Goal: Transaction & Acquisition: Subscribe to service/newsletter

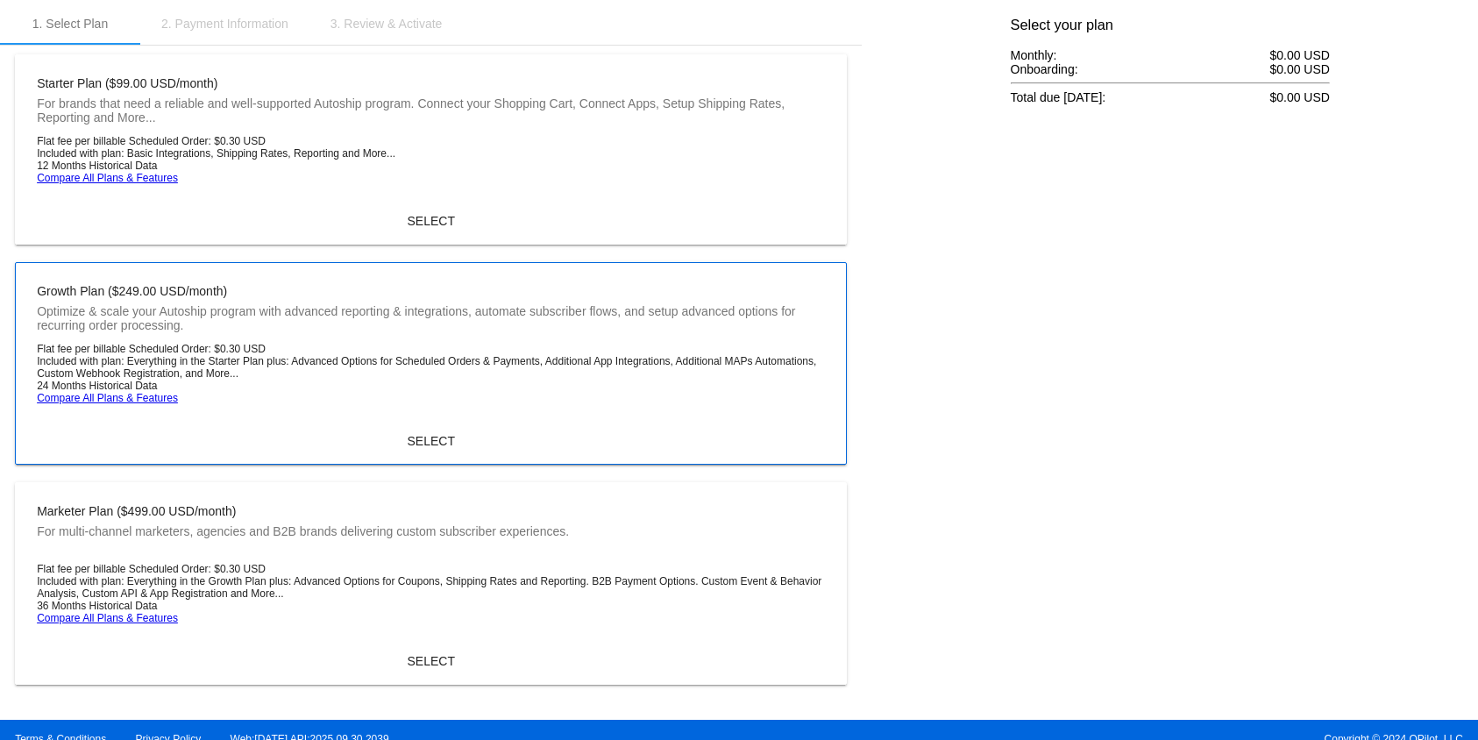
click at [487, 363] on li "Included with plan: Everything in the Starter Plan plus: Advanced Options for S…" at bounding box center [431, 367] width 788 height 25
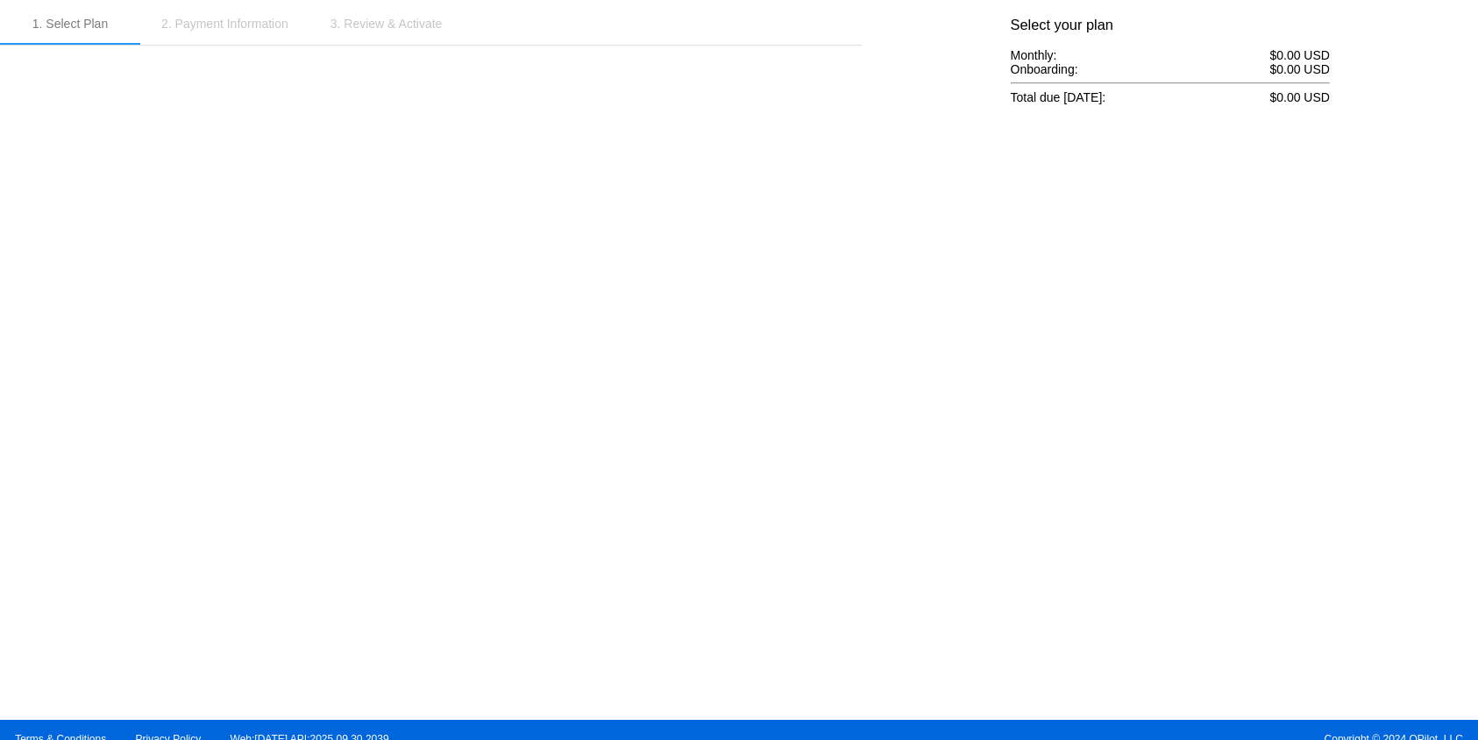
scroll to position [2, 0]
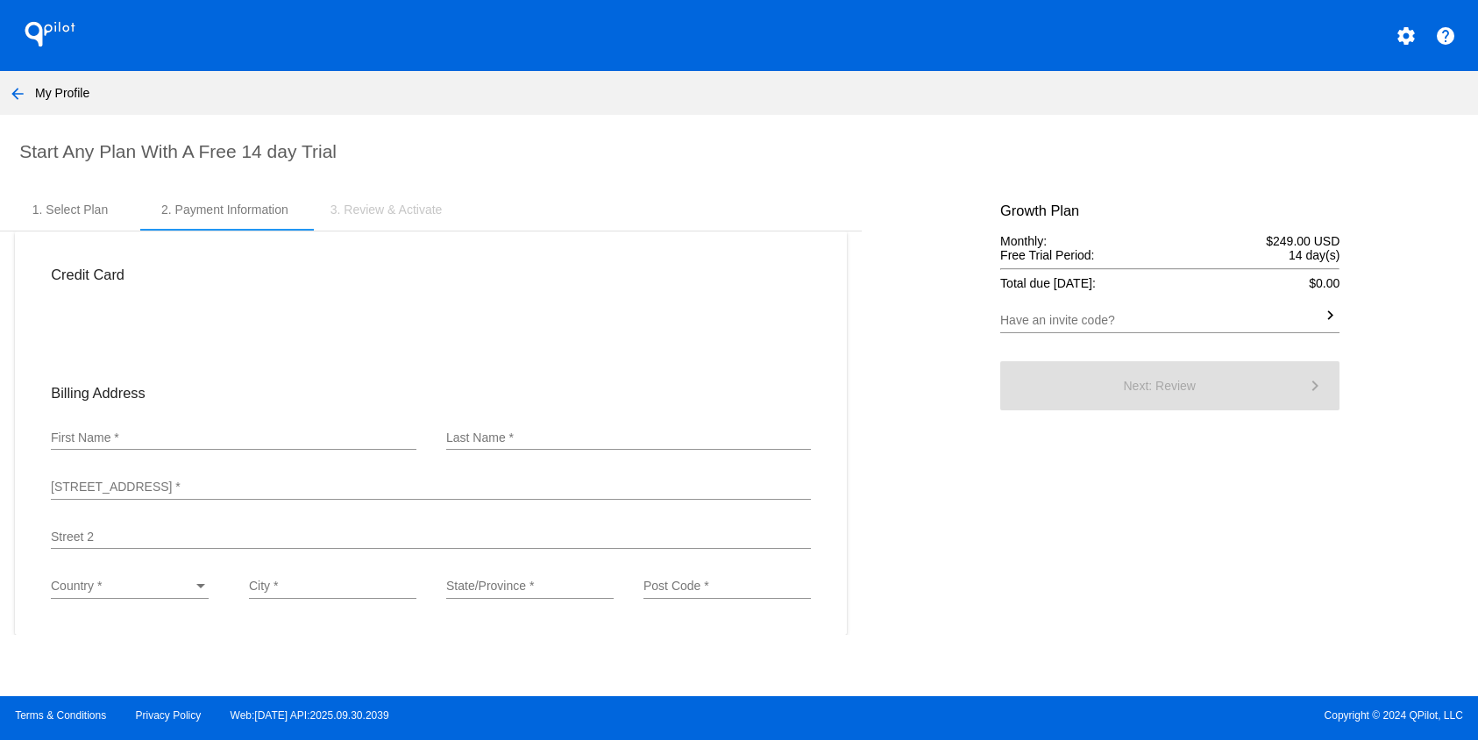
click at [295, 443] on input "First Name *" at bounding box center [233, 438] width 365 height 14
type input "[PERSON_NAME]"
click at [541, 439] on input "Last Name *" at bounding box center [628, 438] width 365 height 14
type input "Bertini"
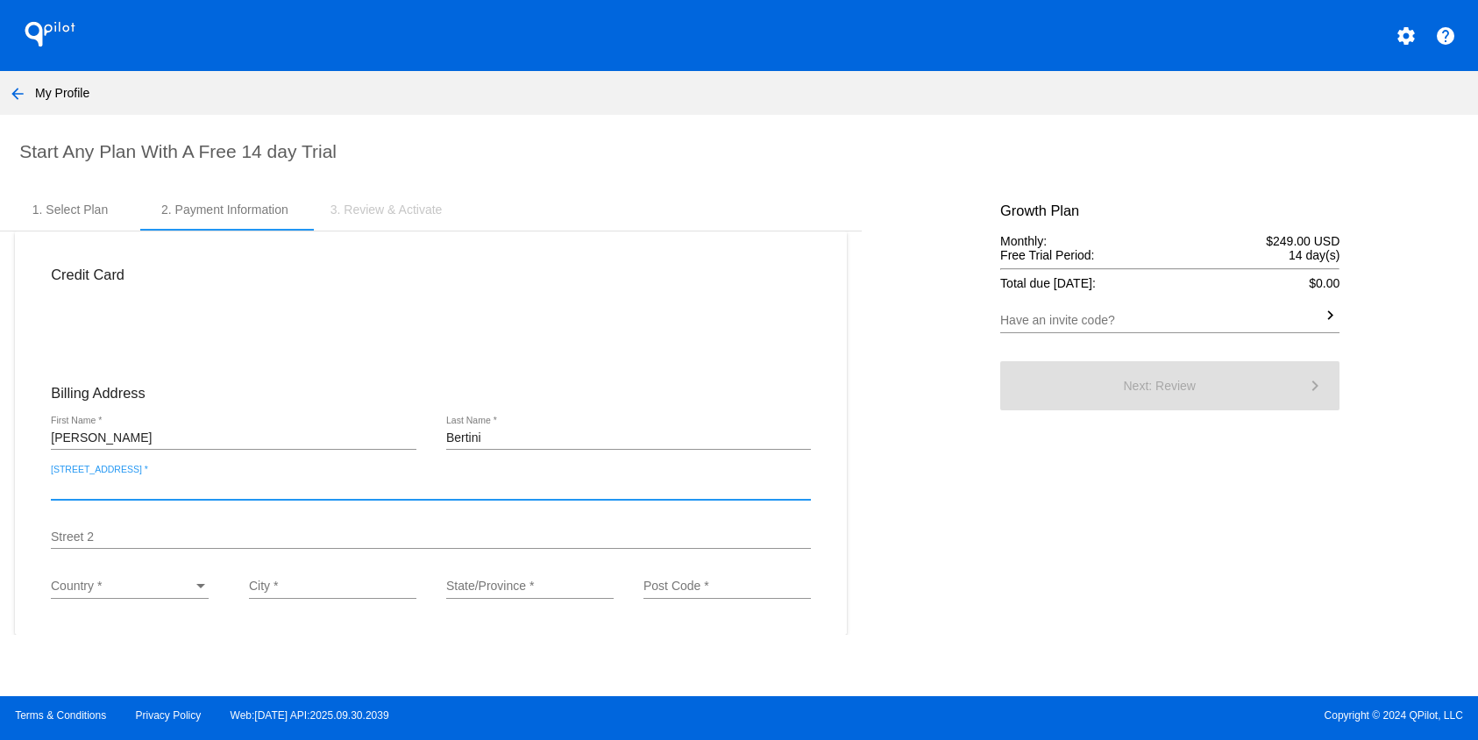
click at [333, 494] on input "[STREET_ADDRESS] *" at bounding box center [431, 487] width 760 height 14
paste input "[STREET_ADDRESS][PERSON_NAME] STE 110"
type input "[STREET_ADDRESS][PERSON_NAME] STE 110"
click at [126, 592] on div "Country *" at bounding box center [122, 586] width 142 height 14
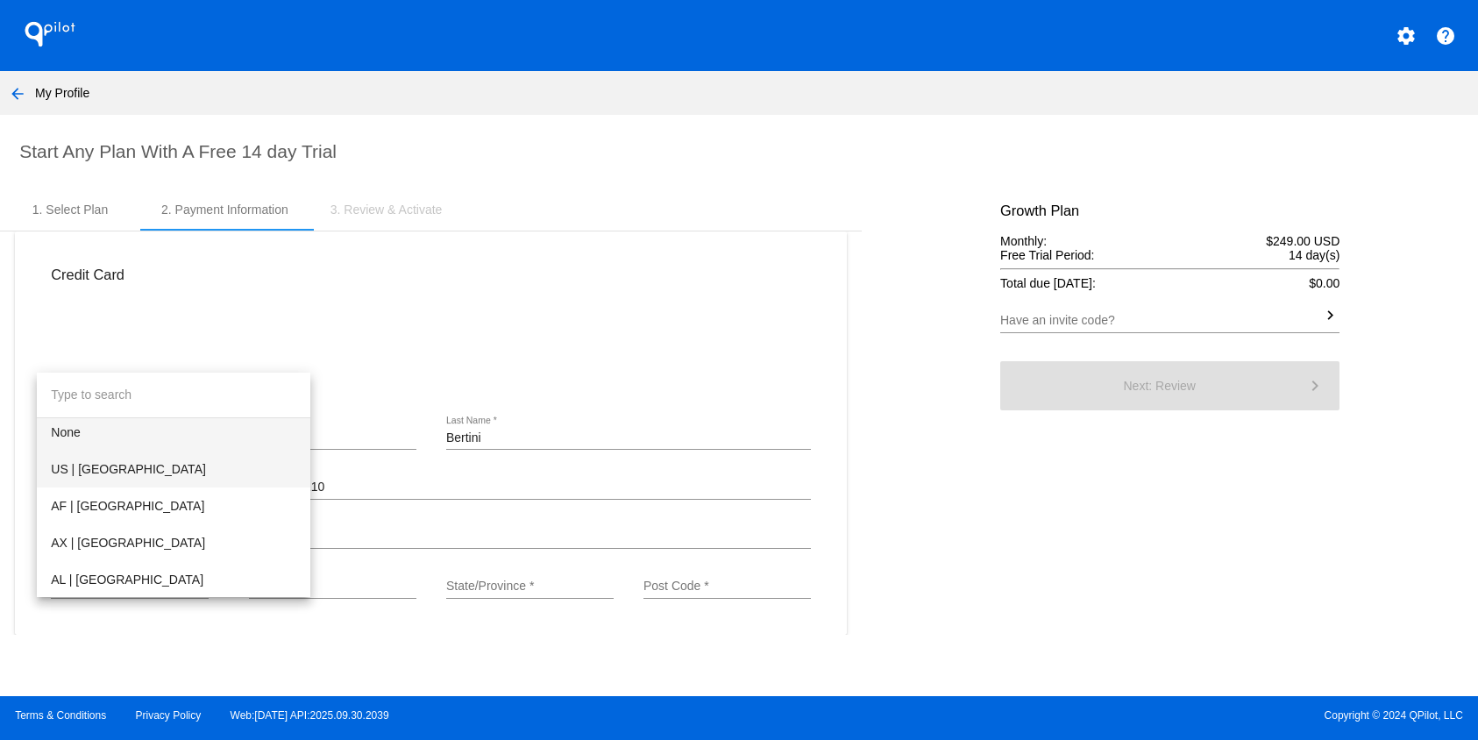
click at [142, 476] on span "US | [GEOGRAPHIC_DATA]" at bounding box center [173, 469] width 245 height 37
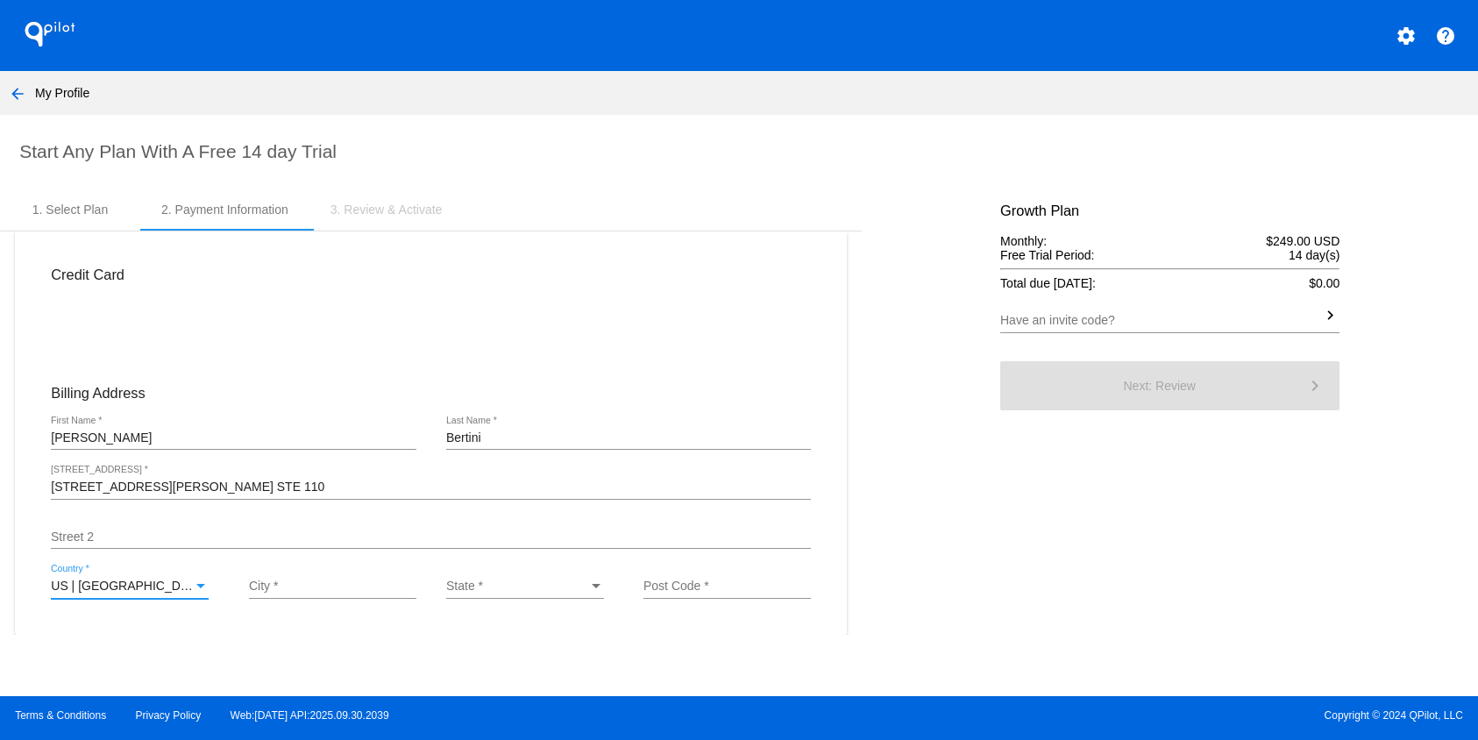
click at [371, 592] on input "City *" at bounding box center [332, 586] width 167 height 14
type input "[GEOGRAPHIC_DATA]"
click at [511, 588] on div "State *" at bounding box center [517, 586] width 142 height 14
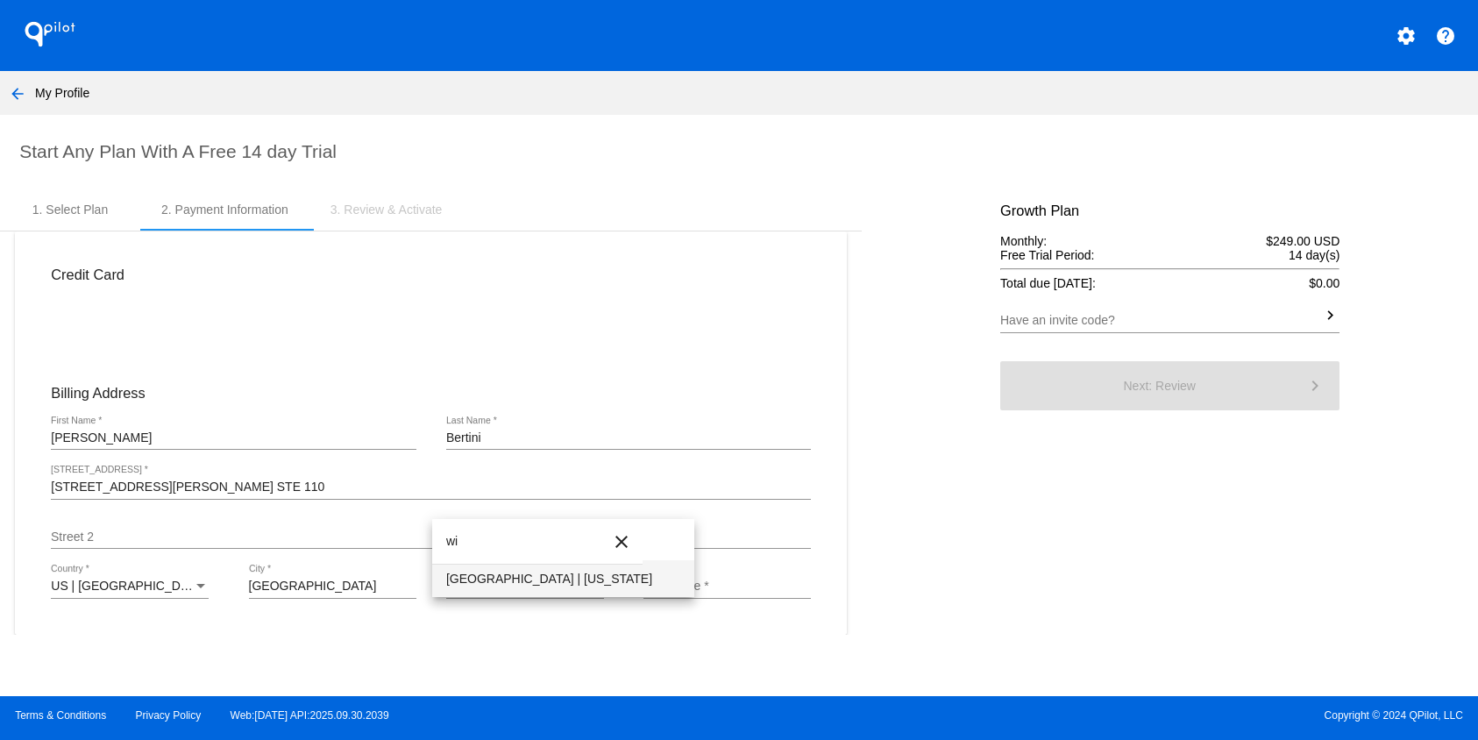
type input "wi"
click at [526, 578] on span "[GEOGRAPHIC_DATA] | [US_STATE]" at bounding box center [563, 578] width 234 height 37
click at [715, 598] on div "Post Code *" at bounding box center [726, 582] width 167 height 34
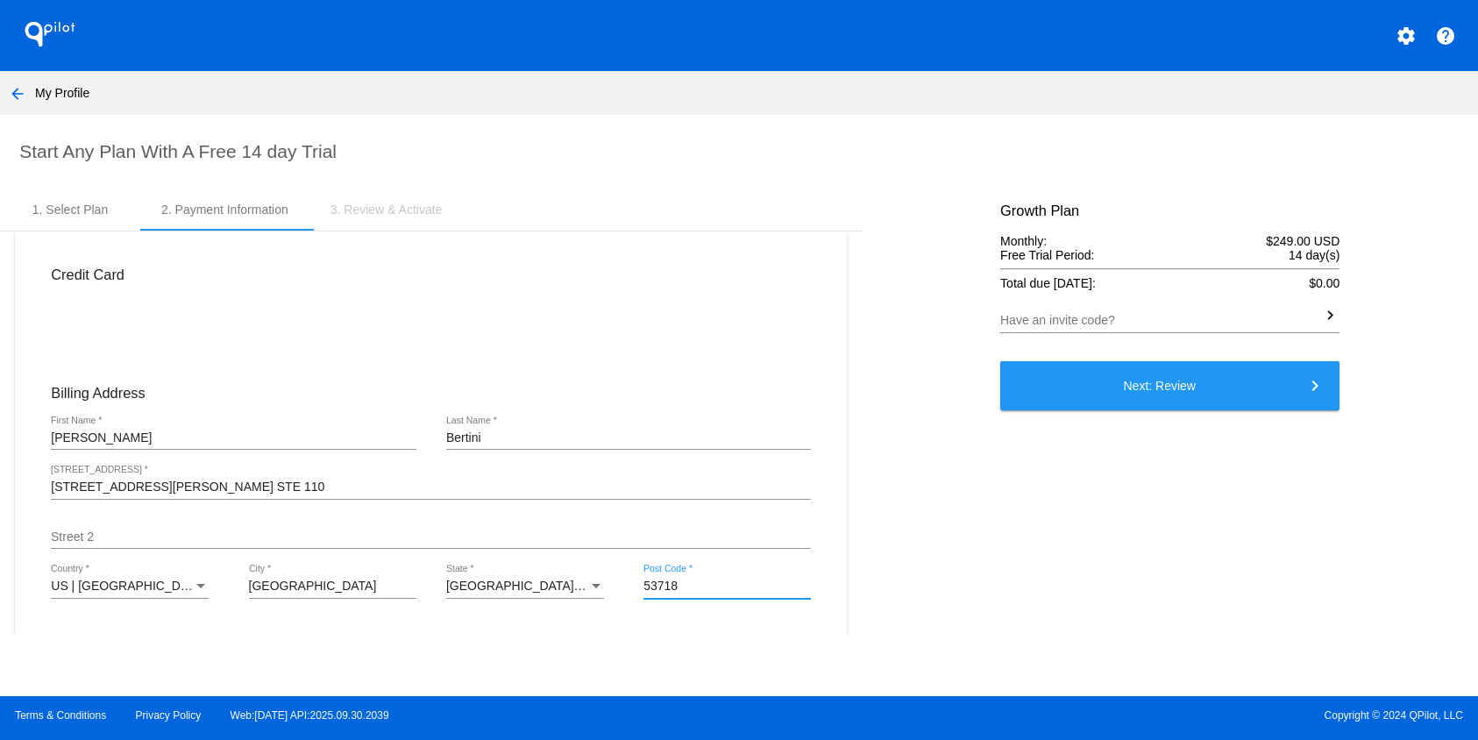
type input "53718"
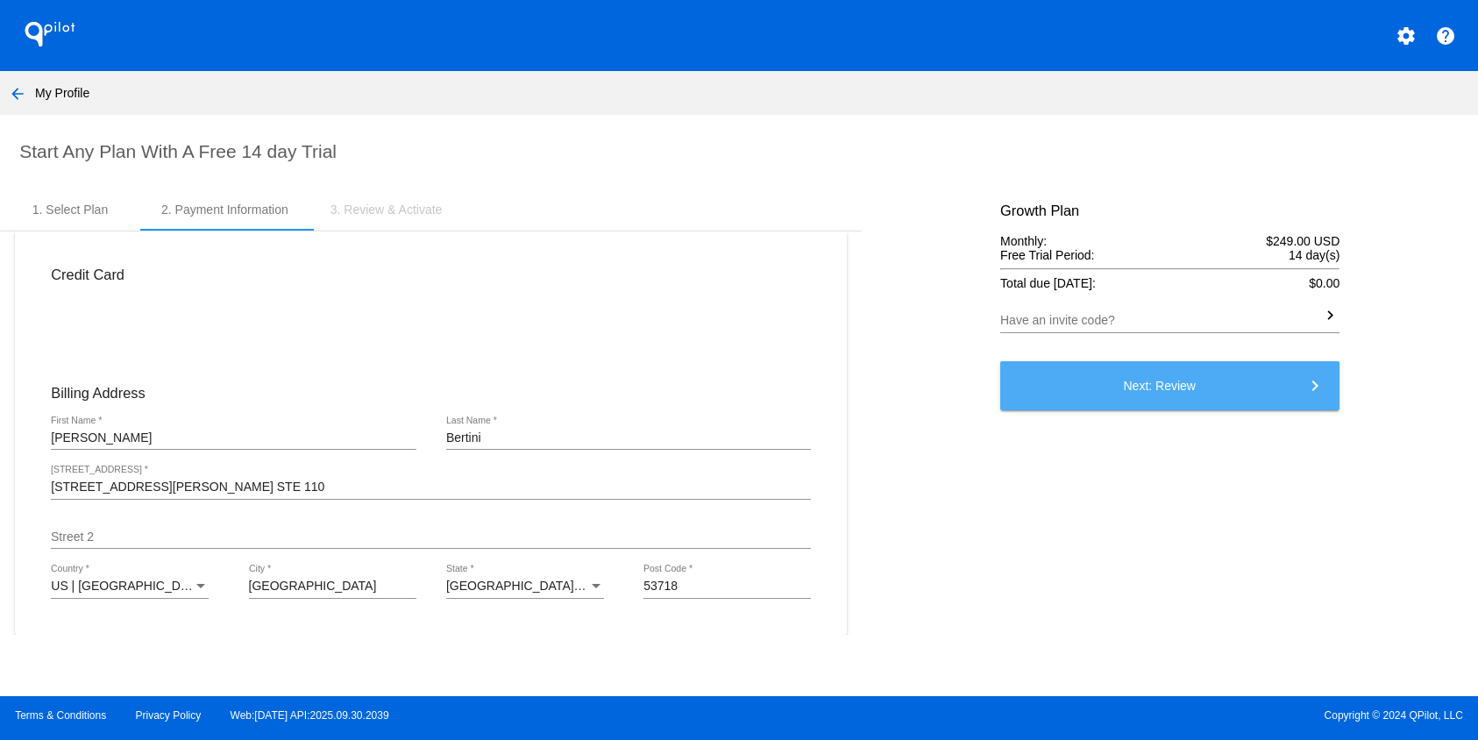
click at [1250, 394] on button "Next: Review keyboard_arrow_right" at bounding box center [1169, 385] width 339 height 49
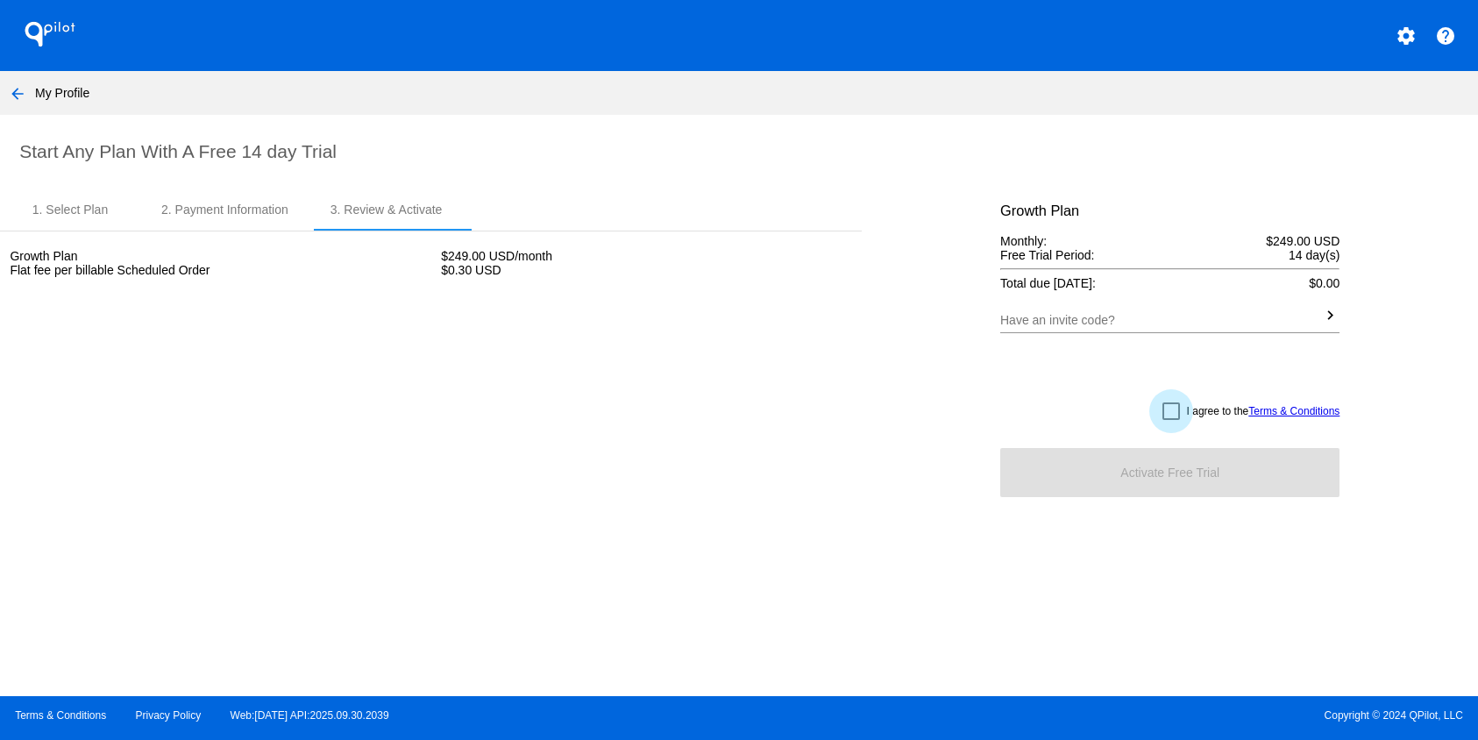
click at [1168, 415] on div at bounding box center [1171, 411] width 18 height 18
click at [1170, 420] on input "I agree to the Terms & Conditions" at bounding box center [1170, 420] width 1 height 1
checkbox input "true"
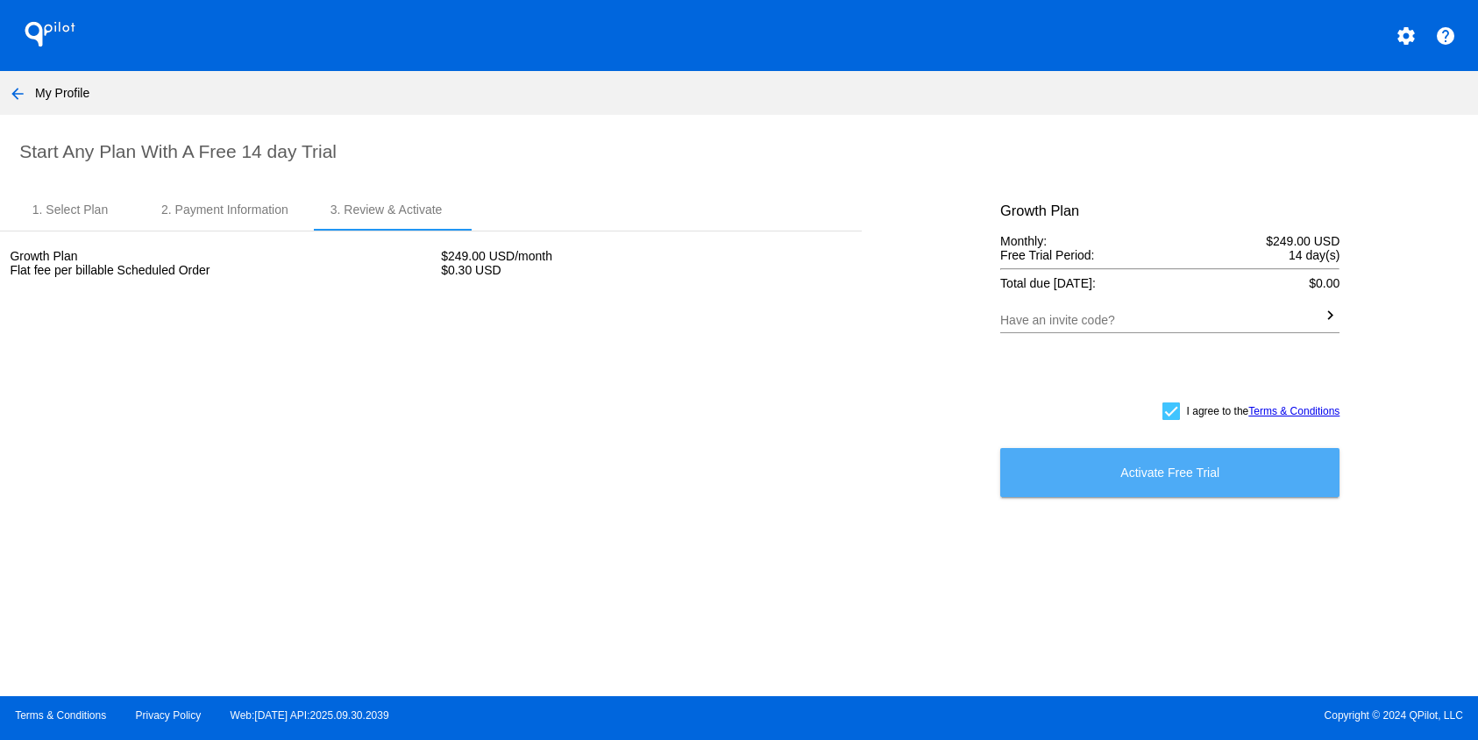
click at [1167, 487] on button "Activate Free Trial" at bounding box center [1169, 472] width 339 height 49
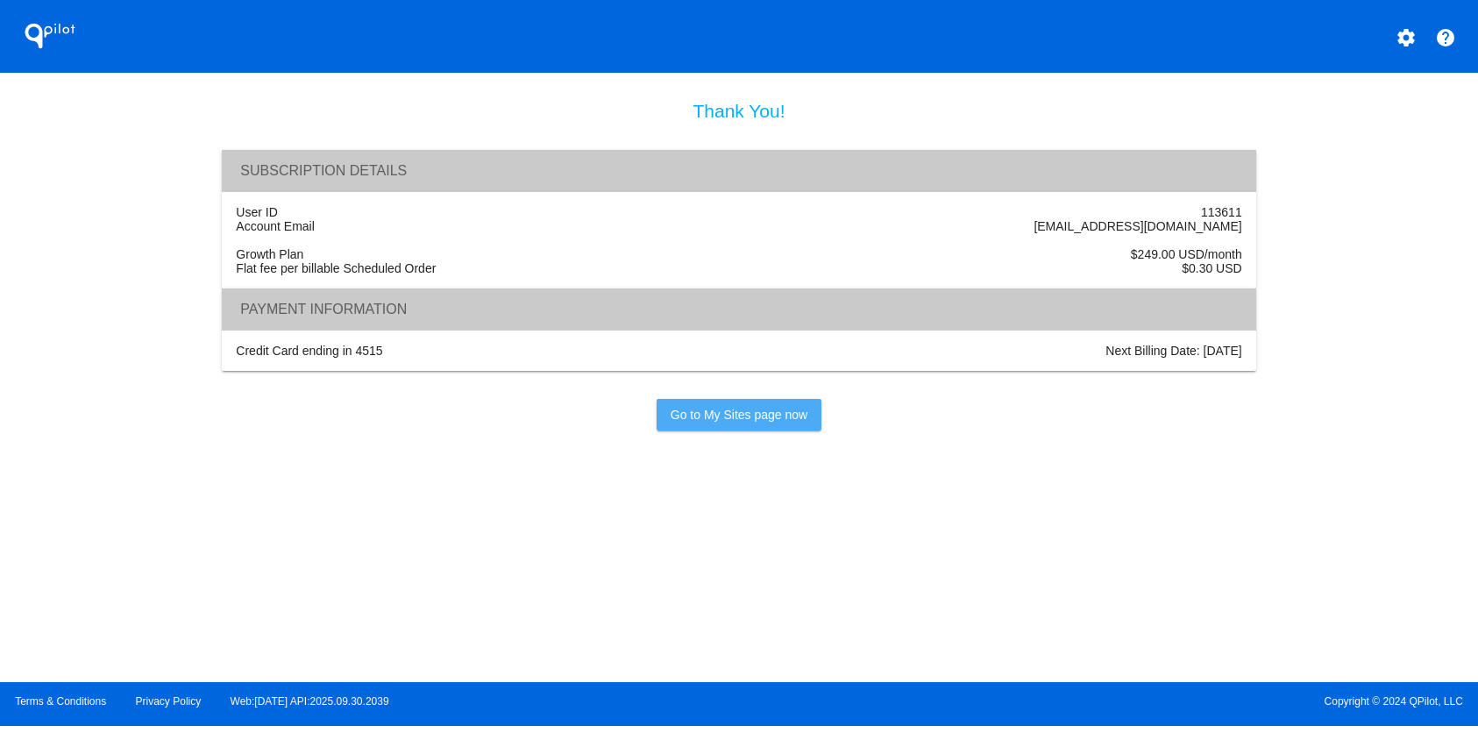
click at [733, 430] on link "Go to My Sites page now" at bounding box center [739, 415] width 165 height 32
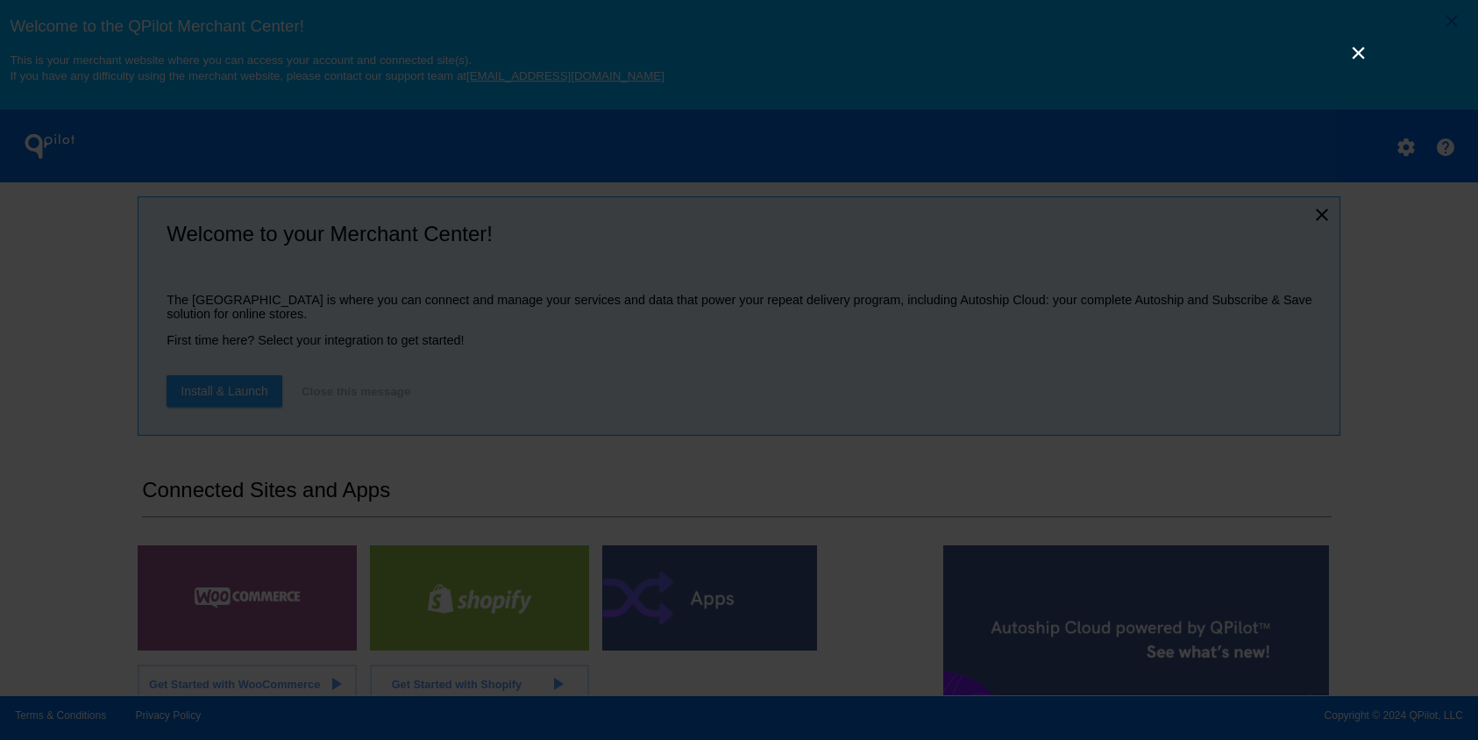
click at [1357, 54] on link "×" at bounding box center [1358, 52] width 21 height 21
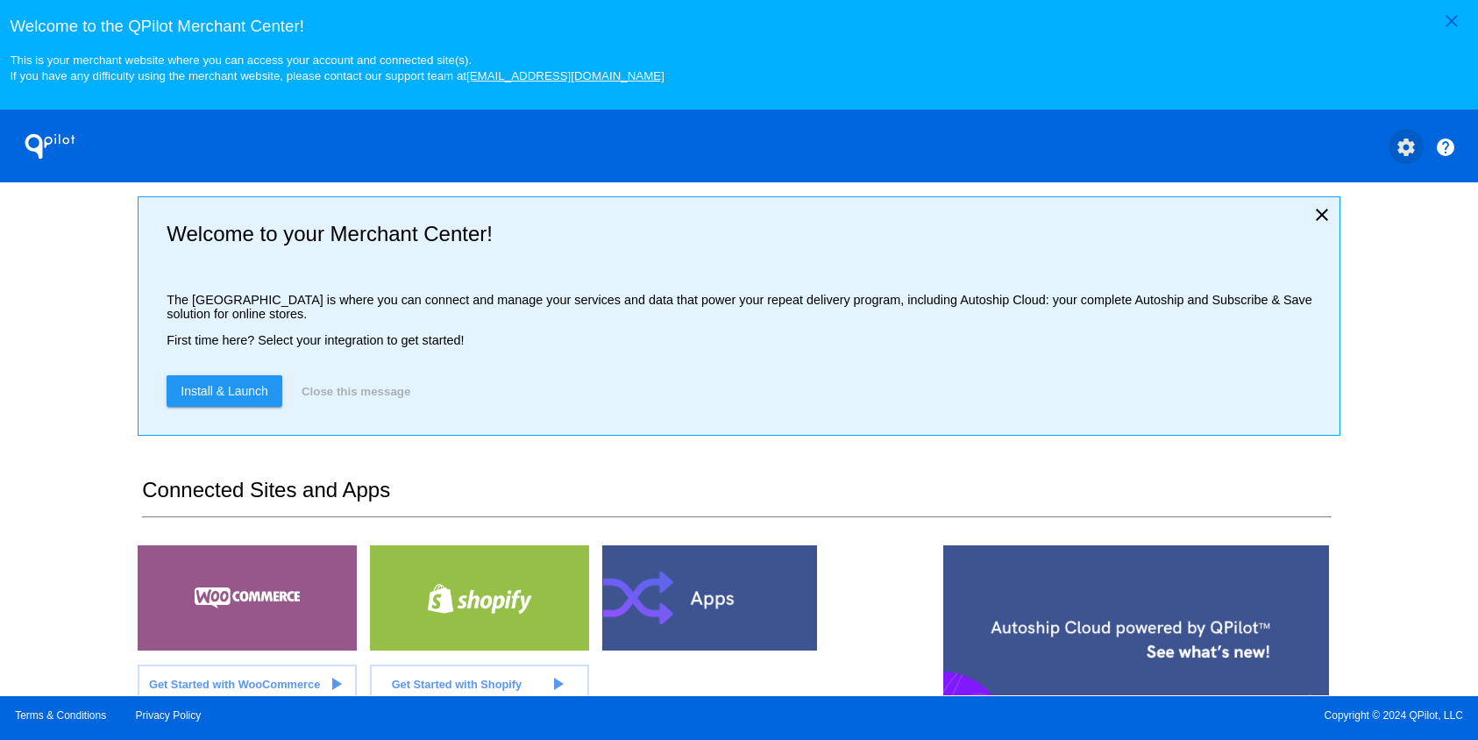
click at [1399, 154] on mat-icon "settings" at bounding box center [1406, 147] width 21 height 21
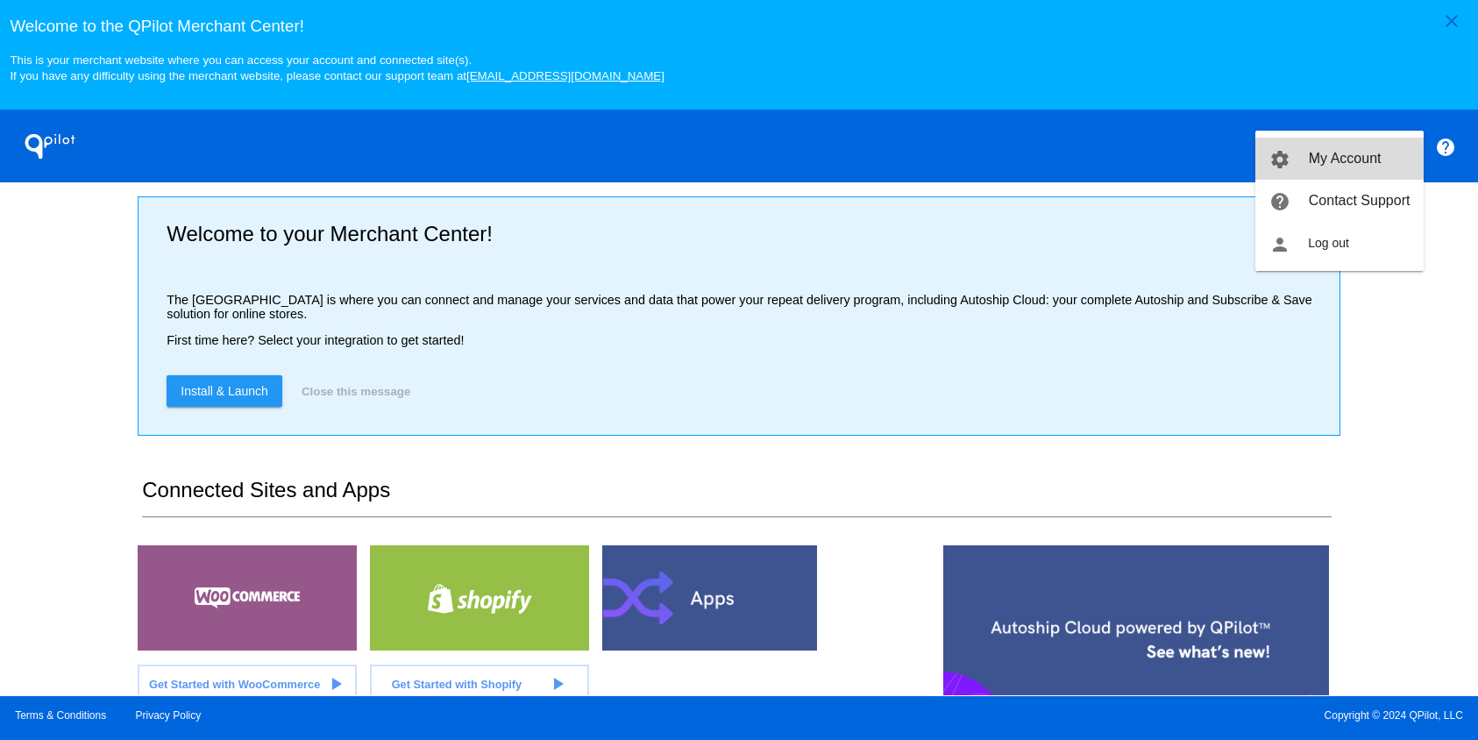
click at [1376, 160] on span "My Account" at bounding box center [1345, 158] width 73 height 15
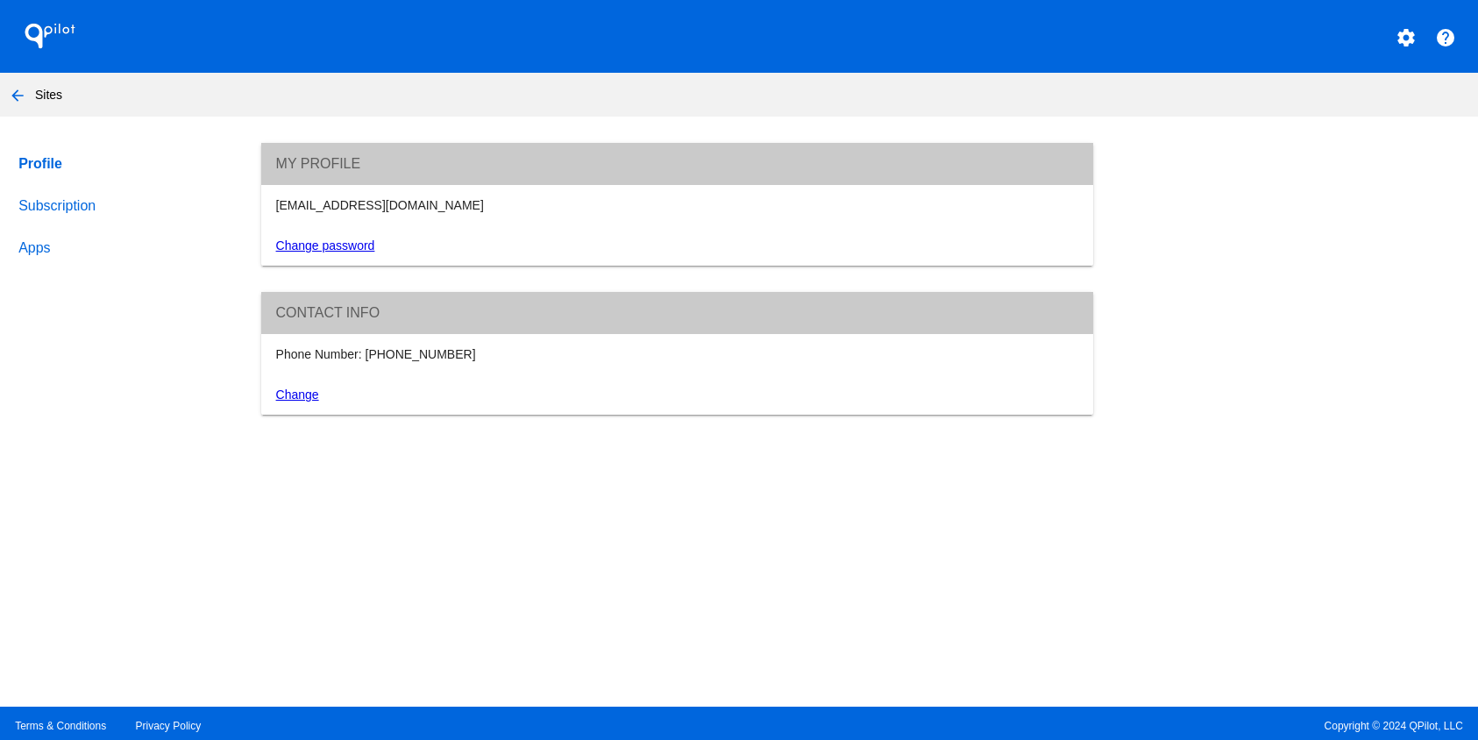
click at [44, 208] on link "Subscription" at bounding box center [123, 206] width 217 height 42
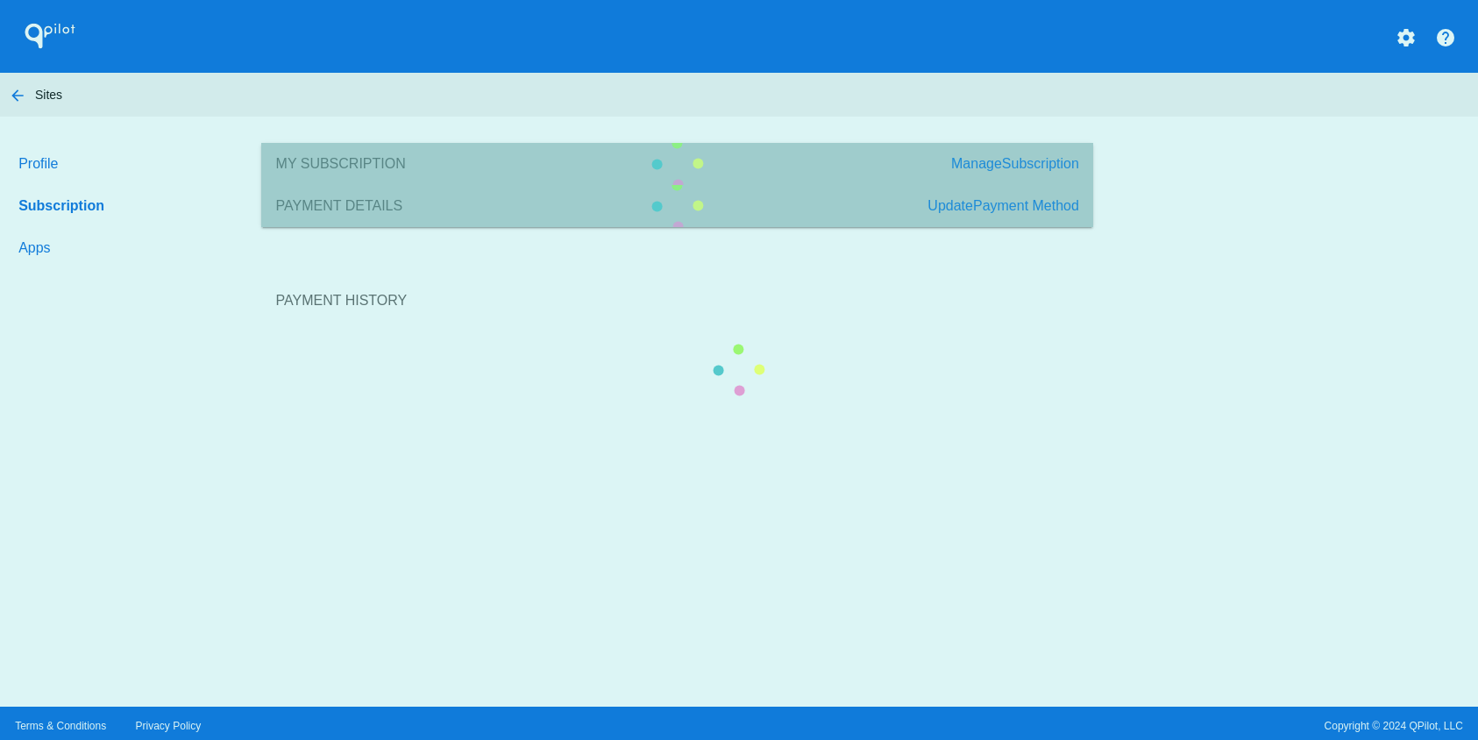
click at [261, 253] on section "Payment History" at bounding box center [677, 300] width 832 height 95
click at [1093, 253] on section "Payment History" at bounding box center [677, 300] width 832 height 95
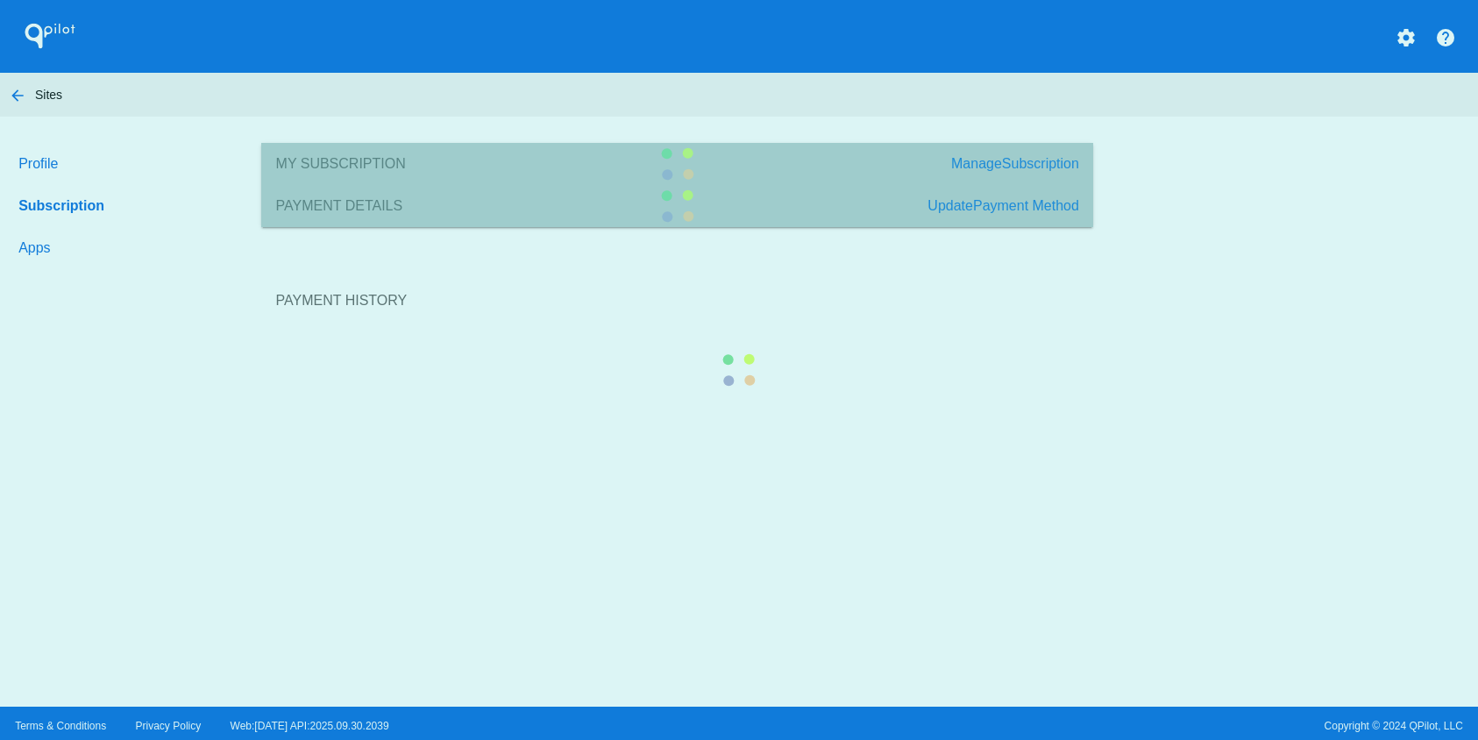
click at [1093, 253] on section "Payment History" at bounding box center [677, 300] width 832 height 95
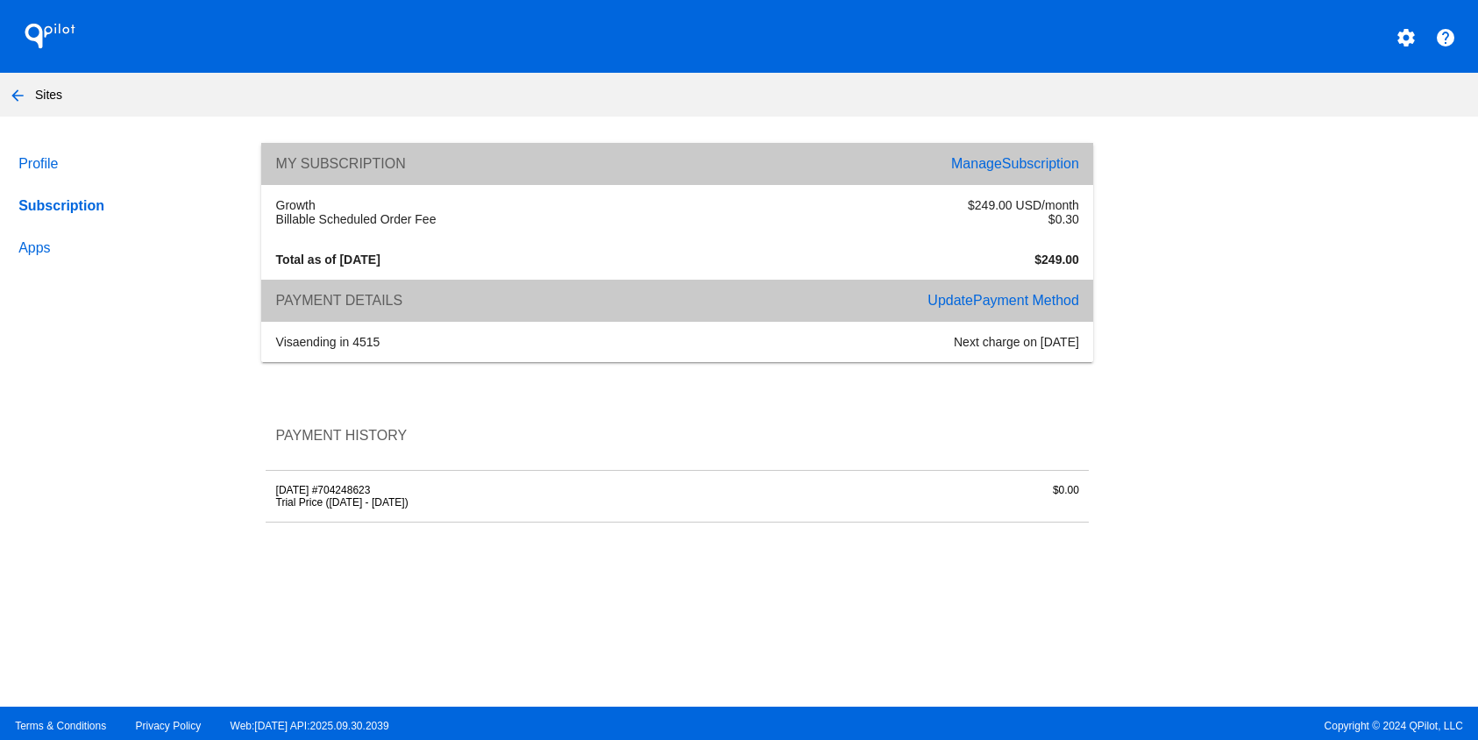
click at [43, 162] on link "Profile" at bounding box center [123, 164] width 217 height 42
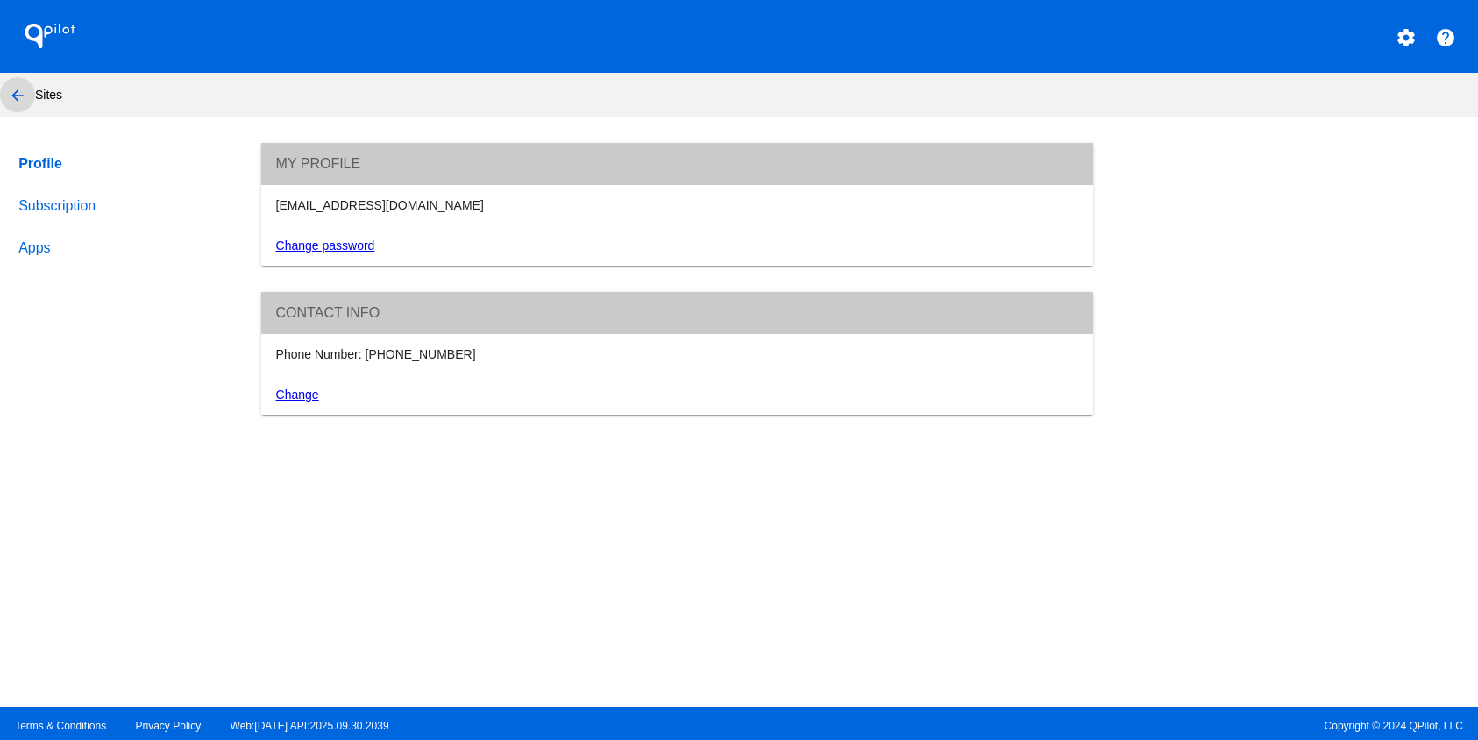
click at [13, 96] on mat-icon "arrow_back" at bounding box center [17, 95] width 21 height 21
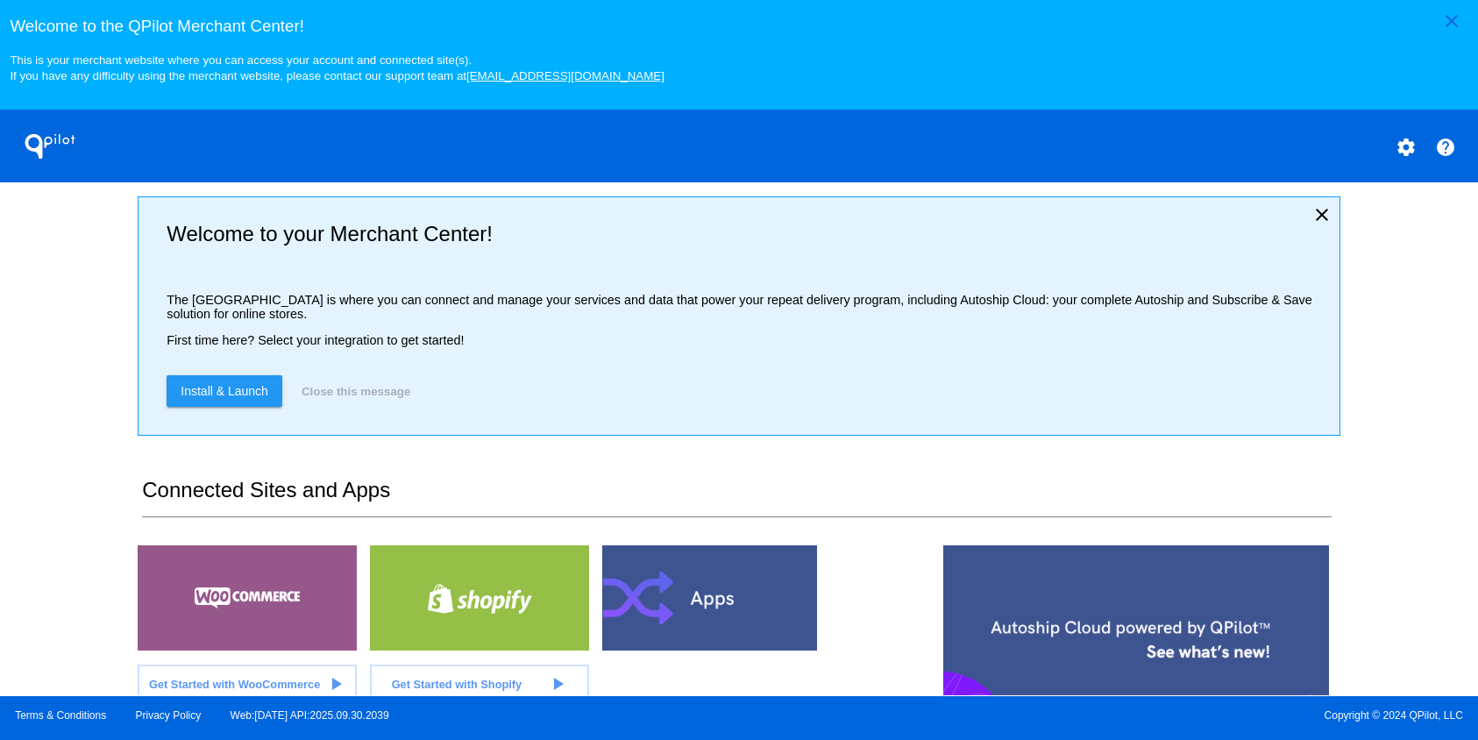
click at [1402, 147] on mat-icon "settings" at bounding box center [1406, 147] width 21 height 21
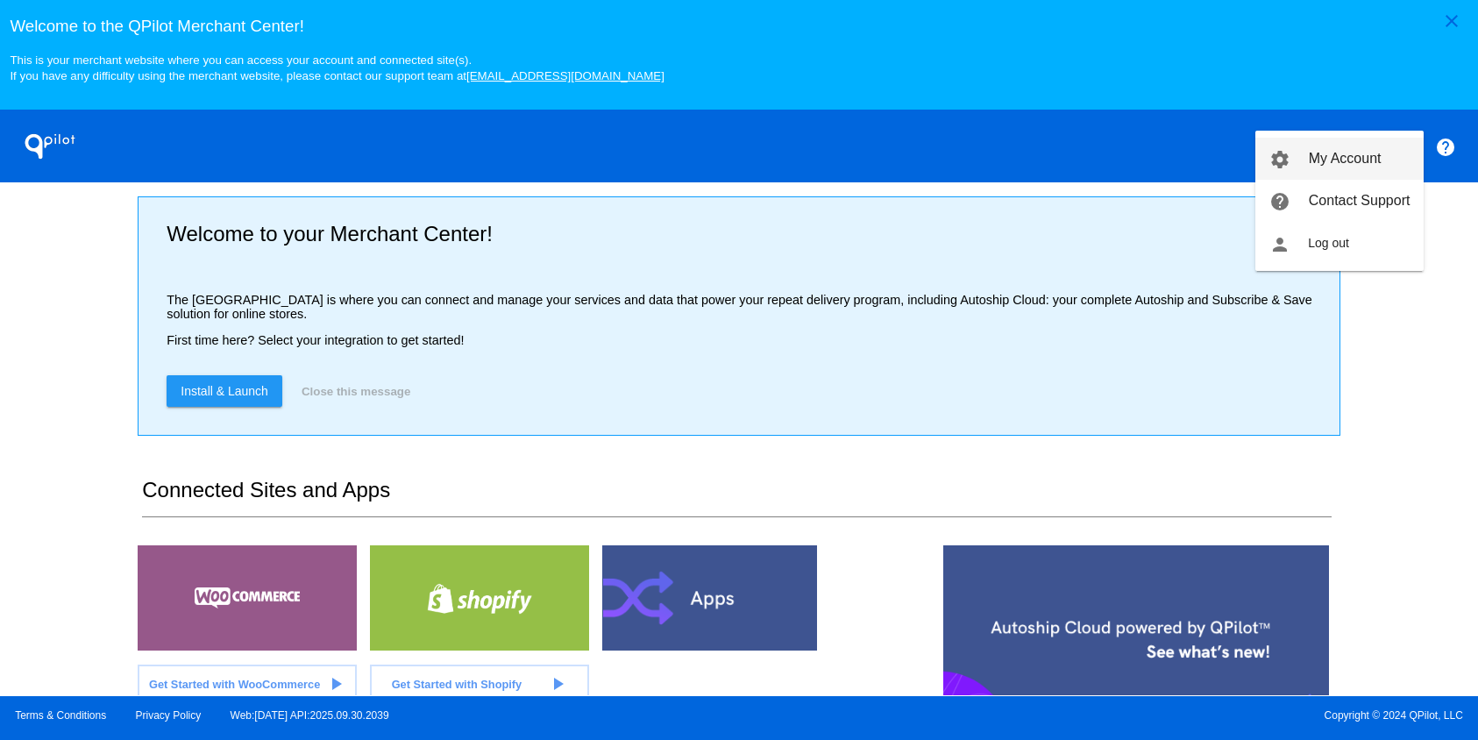
click at [1384, 156] on link "settings My Account" at bounding box center [1339, 159] width 168 height 42
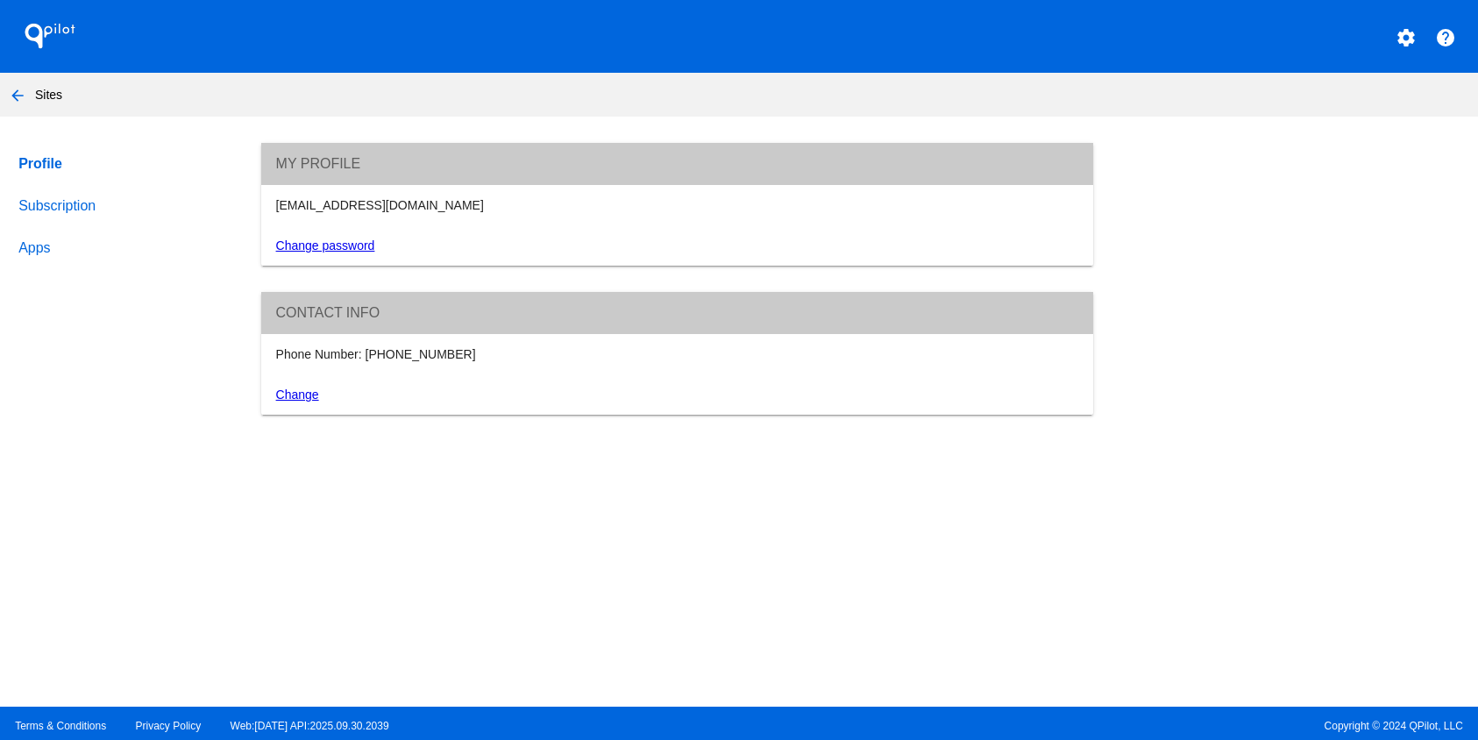
click at [83, 207] on link "Subscription" at bounding box center [123, 206] width 217 height 42
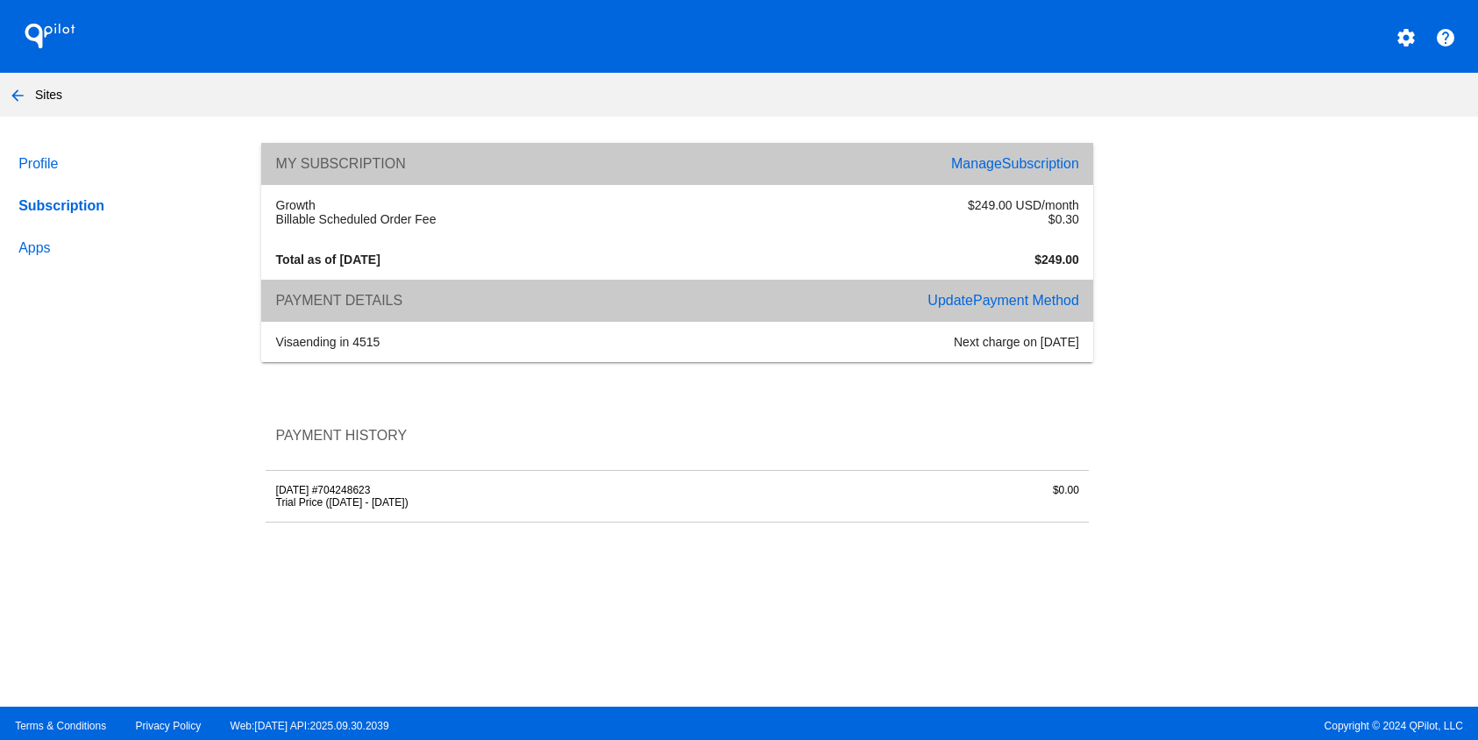
click at [29, 175] on link "Profile" at bounding box center [123, 164] width 217 height 42
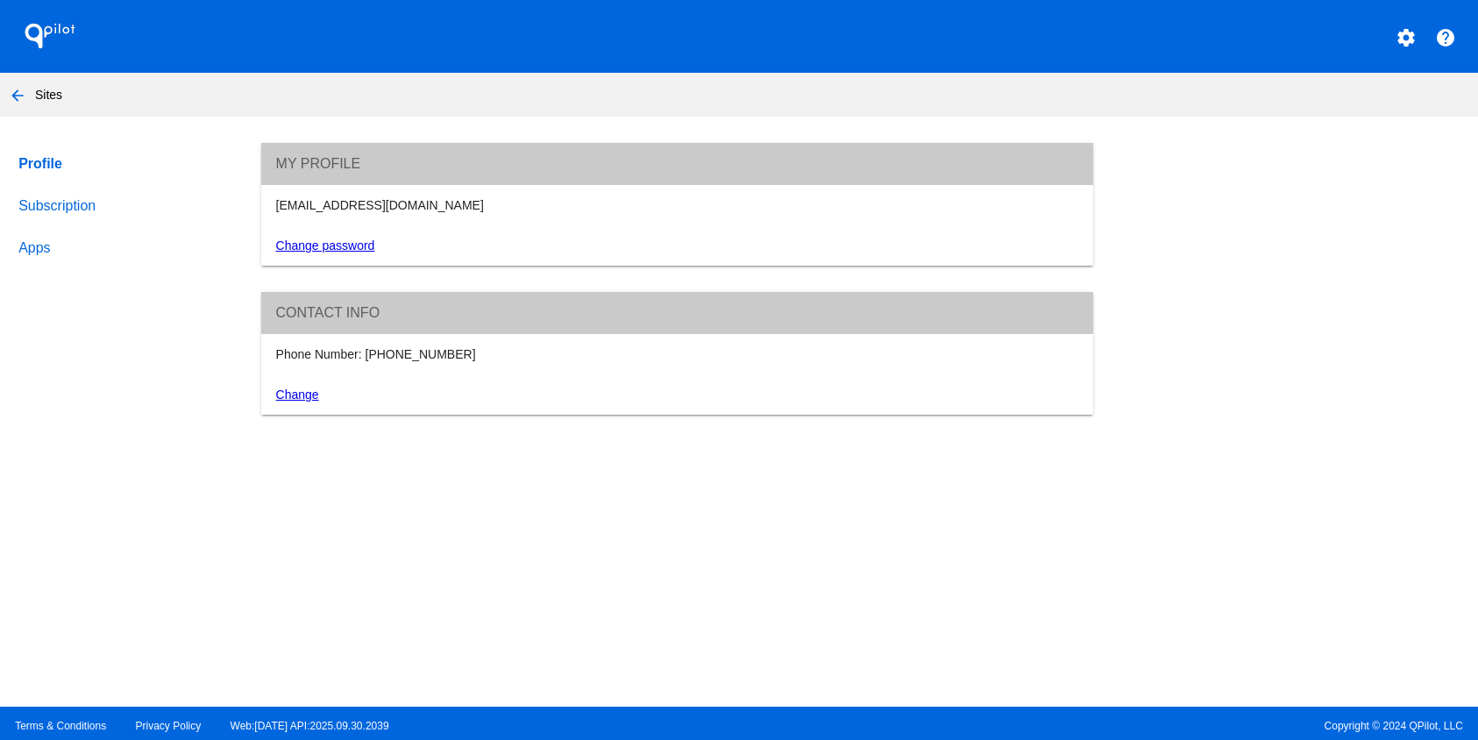
click at [14, 93] on mat-icon "arrow_back" at bounding box center [17, 95] width 21 height 21
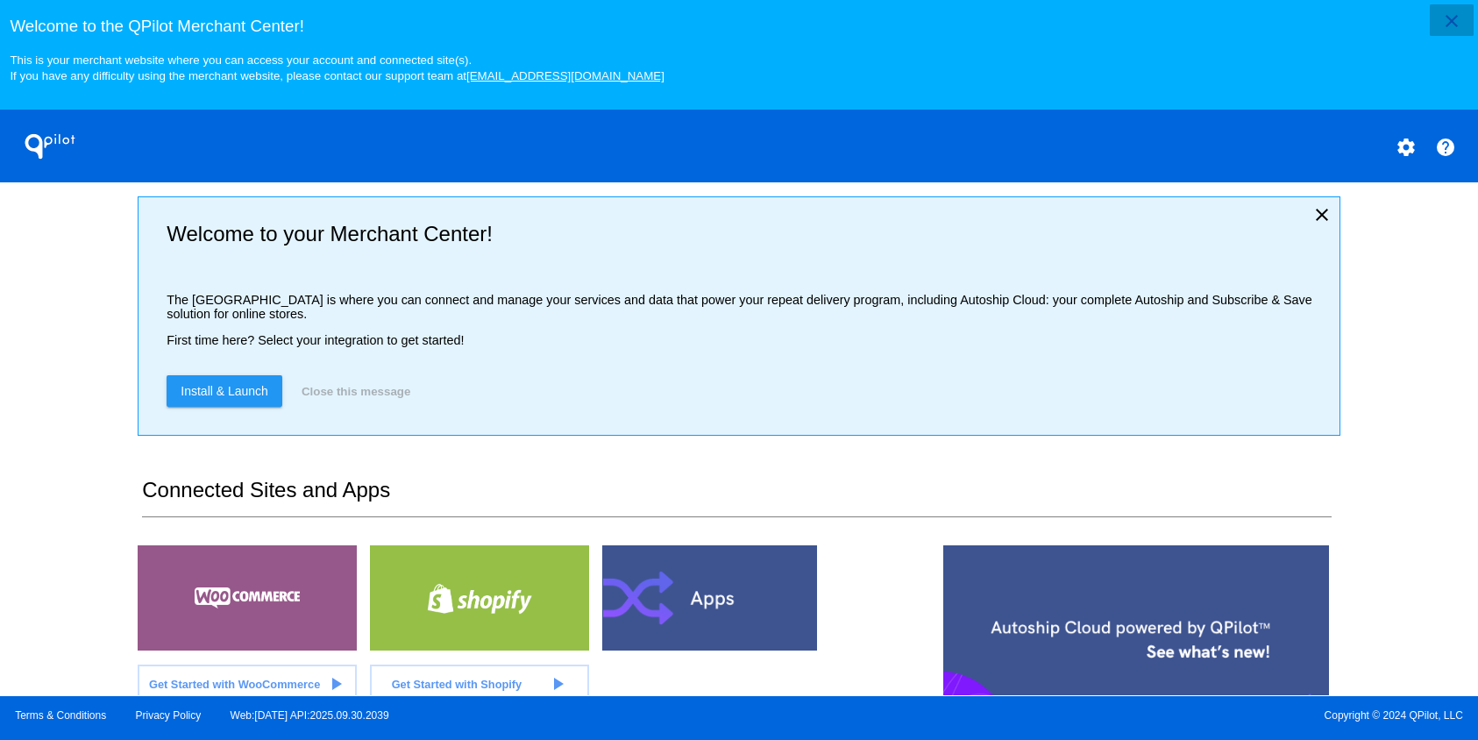
click at [1460, 30] on mat-icon "close" at bounding box center [1451, 21] width 21 height 21
